Goal: Task Accomplishment & Management: Complete application form

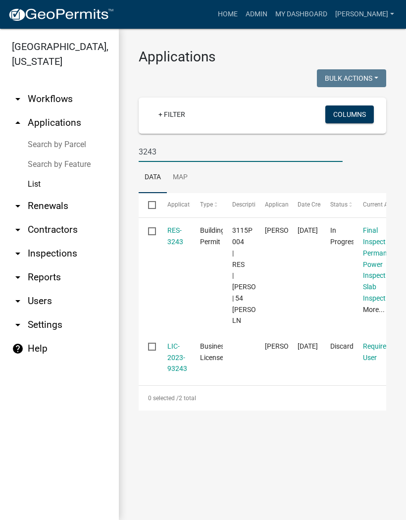
type input "3243"
click at [174, 234] on link "RES-3243" at bounding box center [175, 235] width 16 height 19
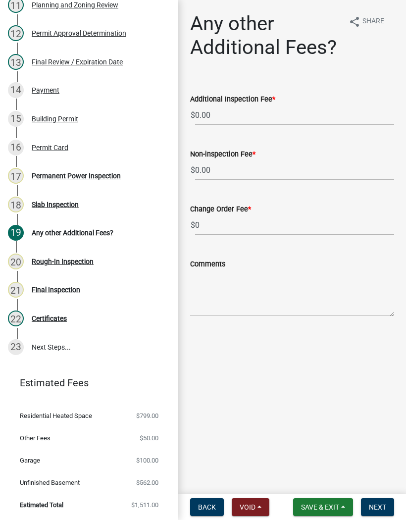
scroll to position [466, 0]
click at [80, 258] on div "Rough-In Inspection" at bounding box center [63, 261] width 62 height 7
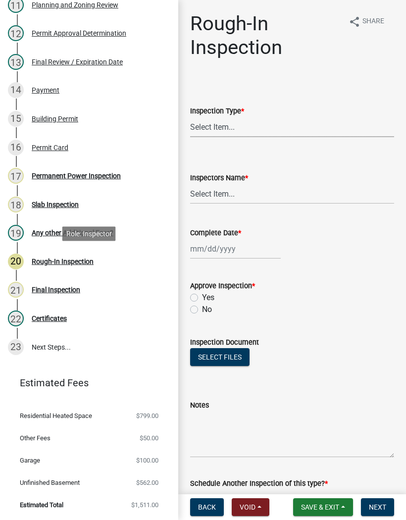
click at [237, 123] on select "Select Item... Rough-In" at bounding box center [292, 127] width 204 height 20
select select "c2274688-245b-4474-aeed-1009256ef604"
click at [215, 190] on select "Select Item... [PERSON_NAME] ([PERSON_NAME]) [PERSON_NAME] ([PERSON_NAME]) Engi…" at bounding box center [292, 194] width 204 height 20
select select "8dfc8809-68b2-4bc3-a0d1-6f7e000e7487"
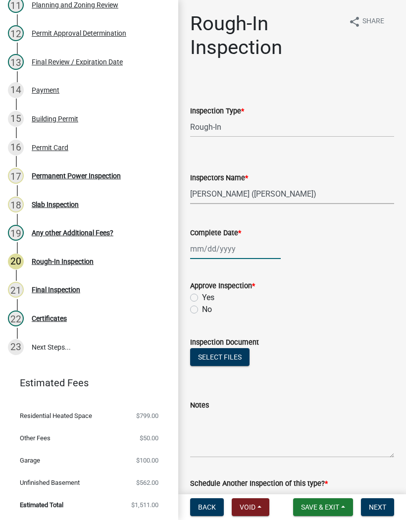
click at [212, 245] on div at bounding box center [235, 249] width 91 height 20
select select "8"
select select "2025"
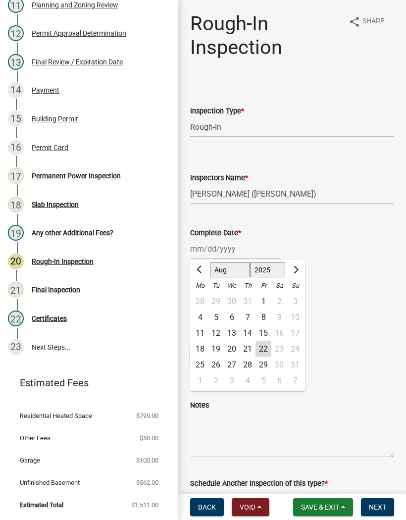
click at [262, 346] on div "22" at bounding box center [263, 349] width 16 height 16
type input "[DATE]"
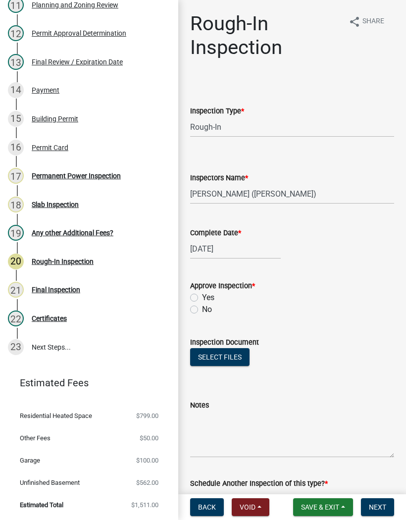
click at [202, 300] on label "Yes" at bounding box center [208, 298] width 12 height 12
click at [202, 298] on input "Yes" at bounding box center [205, 295] width 6 height 6
radio input "true"
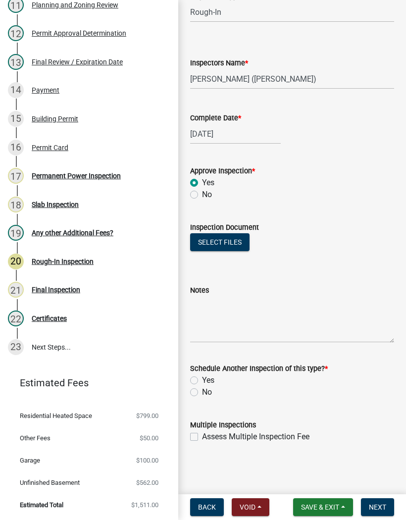
scroll to position [115, 0]
click at [202, 394] on label "No" at bounding box center [207, 392] width 10 height 12
click at [202, 393] on input "No" at bounding box center [205, 389] width 6 height 6
radio input "true"
click at [382, 503] on span "Next" at bounding box center [377, 507] width 17 height 8
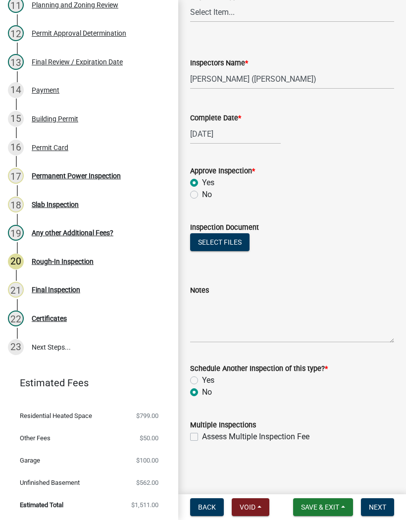
scroll to position [0, 0]
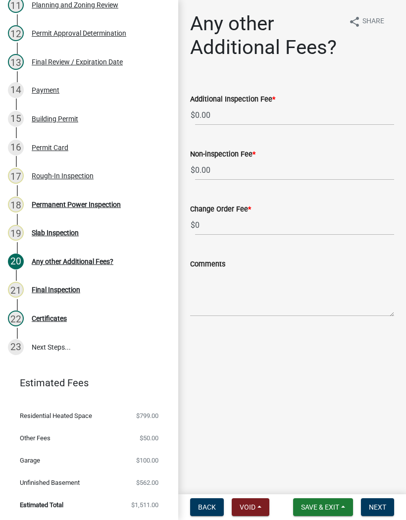
click at [322, 505] on span "Save & Exit" at bounding box center [320, 507] width 38 height 8
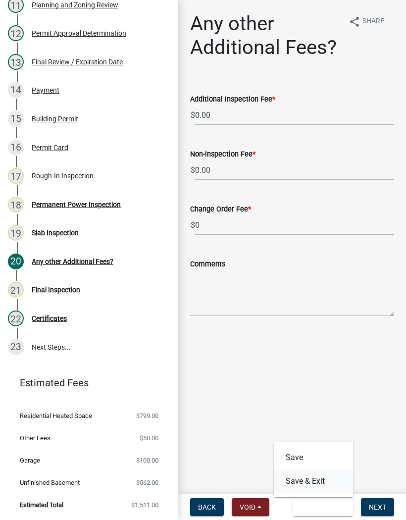
click at [323, 488] on button "Save & Exit" at bounding box center [313, 481] width 79 height 24
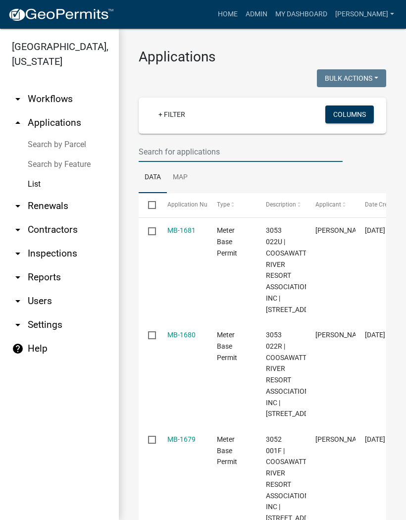
click at [179, 145] on input "text" at bounding box center [241, 152] width 204 height 20
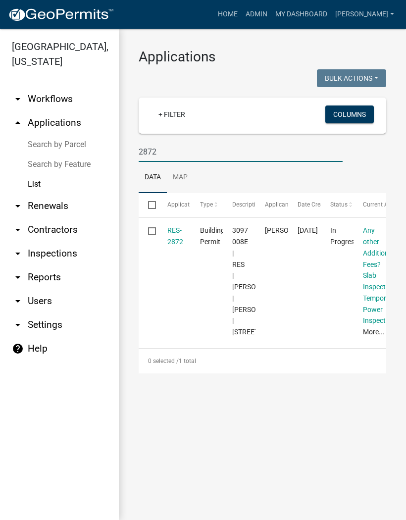
type input "2872"
click at [180, 233] on link "RES-2872" at bounding box center [175, 235] width 16 height 19
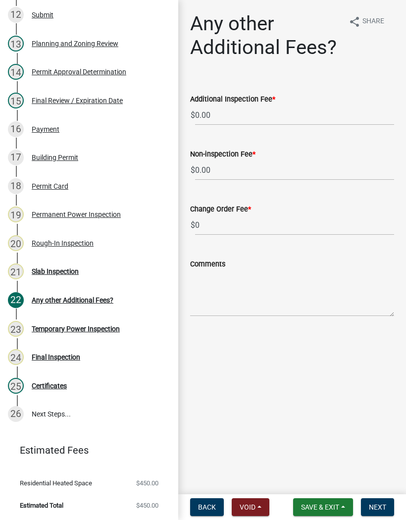
scroll to position [485, 0]
click at [63, 352] on div "24 Final Inspection" at bounding box center [85, 357] width 154 height 16
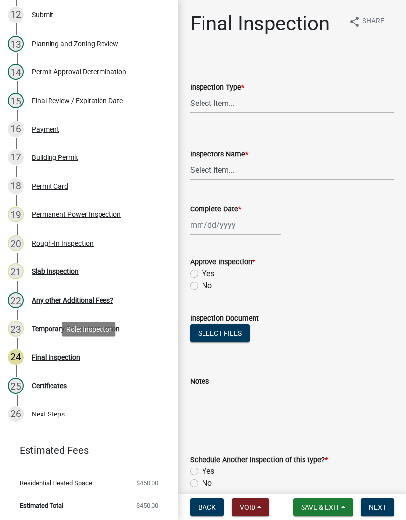
click at [232, 105] on select "Select Item... Final" at bounding box center [292, 103] width 204 height 20
select select "895eead6-d784-4fdc-a4a3-66a9075c153d"
click at [213, 167] on select "Select Item... [PERSON_NAME] ([PERSON_NAME]) [PERSON_NAME] ([PERSON_NAME]) Engi…" at bounding box center [292, 170] width 204 height 20
click at [238, 166] on select "Select Item... [PERSON_NAME] ([PERSON_NAME]) [PERSON_NAME] ([PERSON_NAME]) Engi…" at bounding box center [292, 170] width 204 height 20
select select "8dfc8809-68b2-4bc3-a0d1-6f7e000e7487"
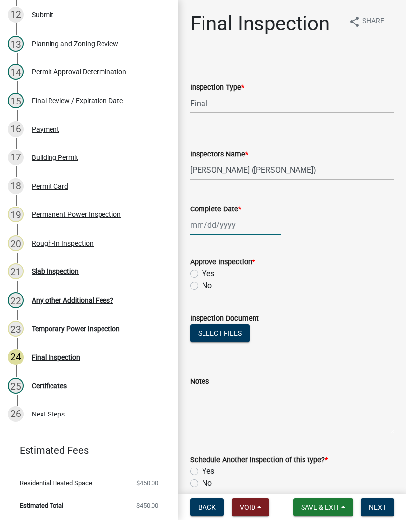
click at [218, 223] on div at bounding box center [235, 225] width 91 height 20
select select "8"
select select "2025"
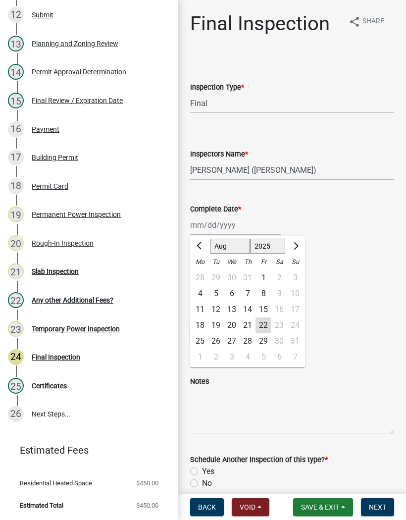
click at [261, 324] on div "22" at bounding box center [263, 325] width 16 height 16
type input "[DATE]"
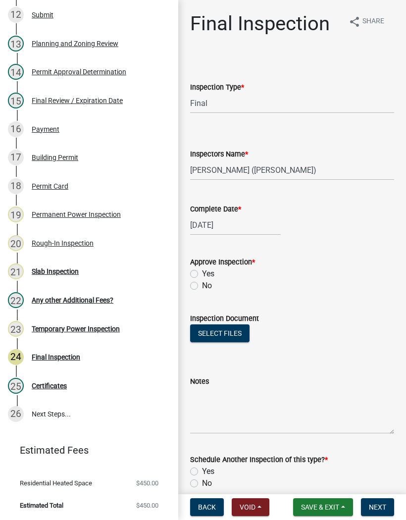
click at [202, 270] on label "Yes" at bounding box center [208, 274] width 12 height 12
click at [202, 270] on input "Yes" at bounding box center [205, 271] width 6 height 6
radio input "true"
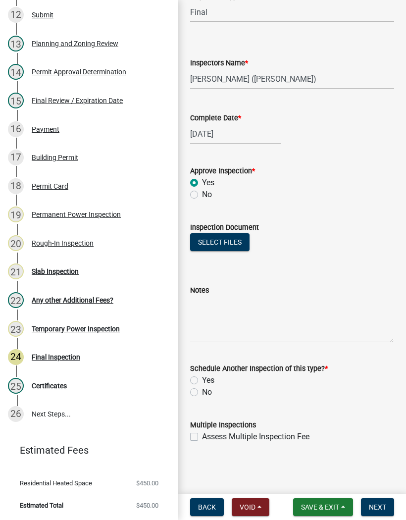
scroll to position [91, 0]
click at [202, 393] on label "No" at bounding box center [207, 392] width 10 height 12
click at [202, 393] on input "No" at bounding box center [205, 389] width 6 height 6
radio input "true"
click at [386, 511] on span "Next" at bounding box center [377, 507] width 17 height 8
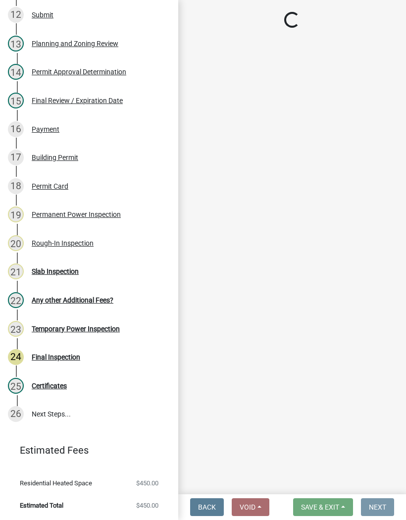
scroll to position [0, 0]
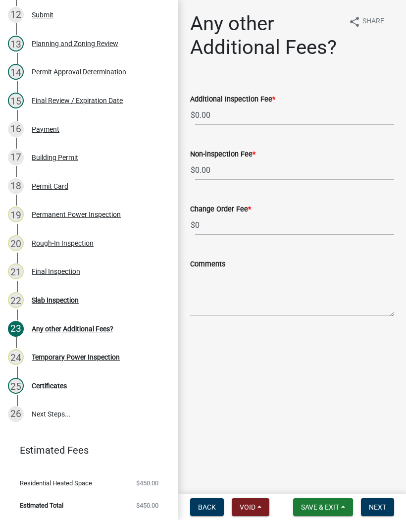
click at [333, 500] on button "Save & Exit" at bounding box center [323, 507] width 60 height 18
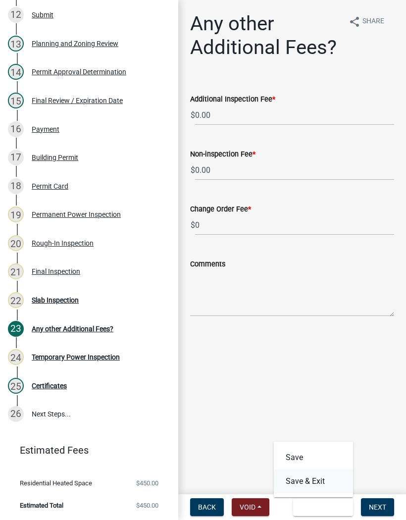
click at [324, 477] on button "Save & Exit" at bounding box center [313, 481] width 79 height 24
